Goal: Navigation & Orientation: Find specific page/section

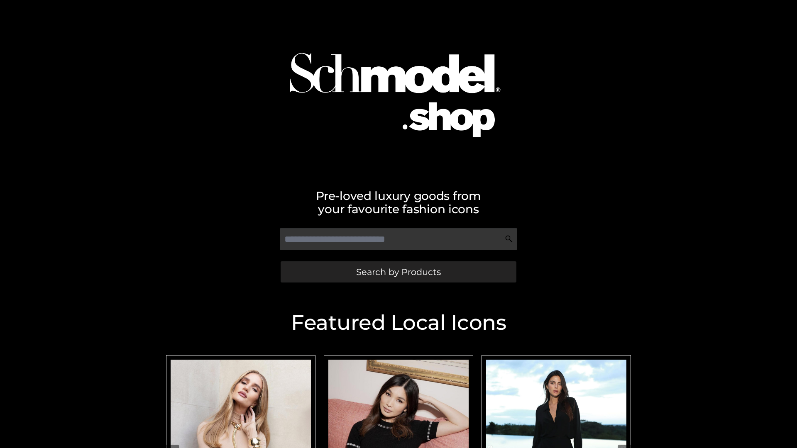
click at [398, 272] on span "Search by Products" at bounding box center [398, 272] width 85 height 9
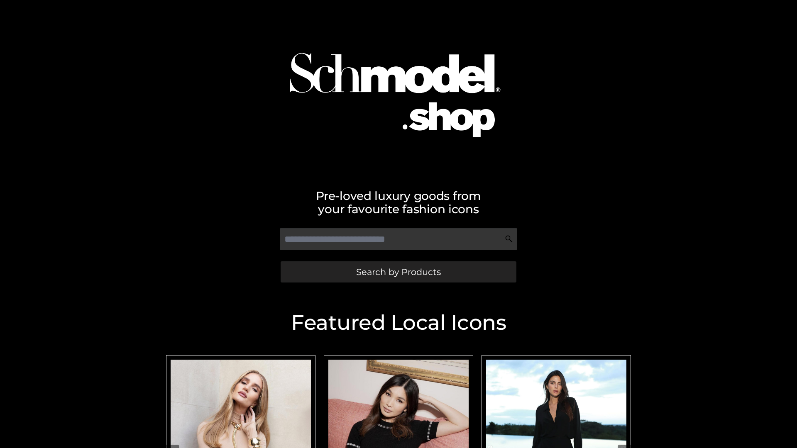
click at [398, 272] on span "Search by Products" at bounding box center [398, 272] width 85 height 9
